Goal: Transaction & Acquisition: Purchase product/service

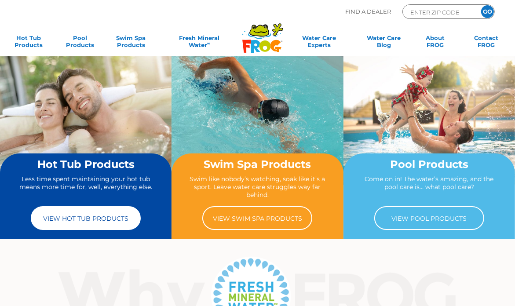
click at [91, 221] on link "View Hot Tub Products" at bounding box center [86, 218] width 110 height 24
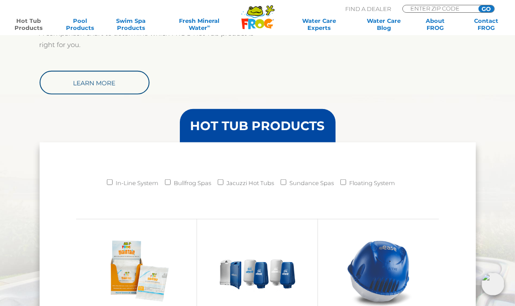
scroll to position [703, 0]
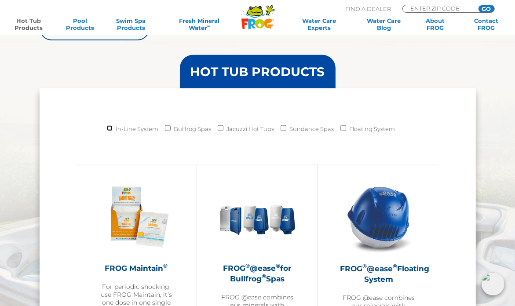
click at [111, 127] on input "In-Line System" at bounding box center [110, 128] width 6 height 6
checkbox input "true"
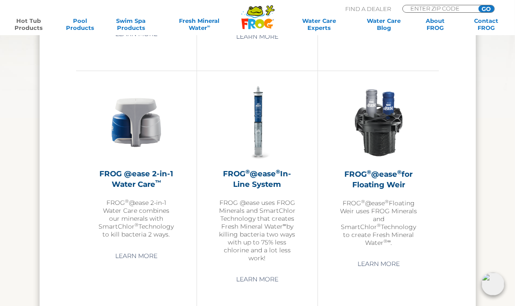
scroll to position [1099, 0]
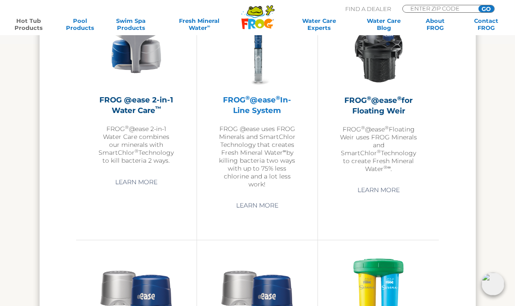
click at [269, 110] on h2 "FROG ® @ease ® In-Line System" at bounding box center [257, 105] width 76 height 21
